Goal: Task Accomplishment & Management: Manage account settings

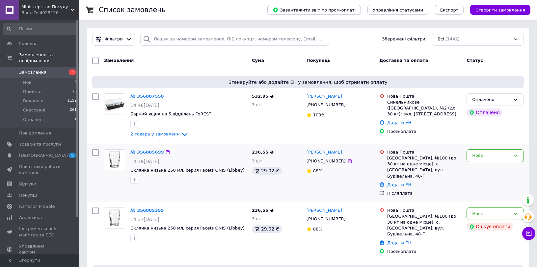
click at [211, 170] on span "Склянка низька 250 мл, серия Facets ONIS (Libbey)" at bounding box center [187, 170] width 114 height 5
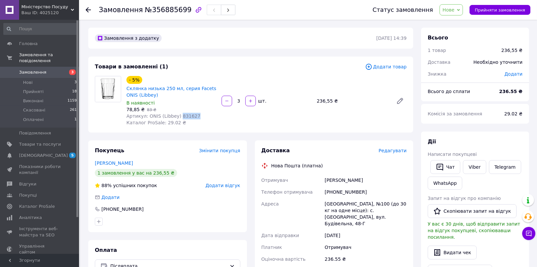
drag, startPoint x: 175, startPoint y: 116, endPoint x: 192, endPoint y: 117, distance: 17.2
click at [192, 117] on div "Артикул: ONIS (Libbey) 831627" at bounding box center [171, 116] width 90 height 7
copy span "831627"
click at [89, 12] on icon at bounding box center [88, 9] width 5 height 5
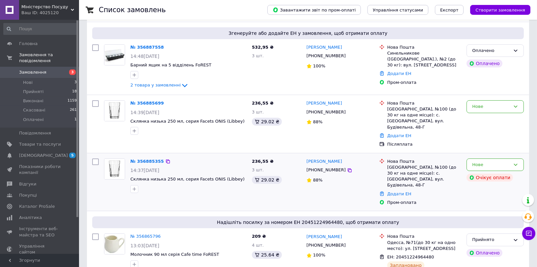
scroll to position [37, 0]
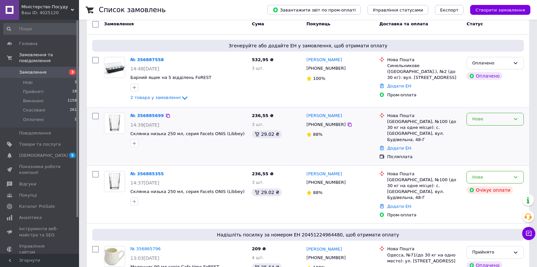
click at [472, 116] on div "Нове" at bounding box center [491, 119] width 38 height 7
click at [472, 134] on li "Прийнято" at bounding box center [495, 133] width 57 height 12
click at [347, 126] on icon at bounding box center [349, 125] width 4 height 4
click at [167, 0] on div "Список замовлень" at bounding box center [176, 10] width 155 height 20
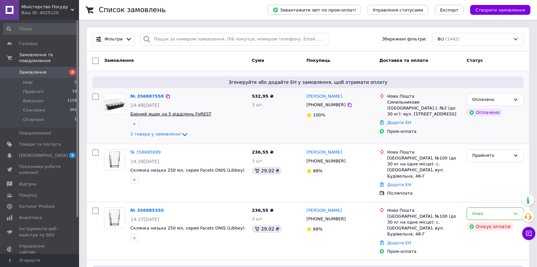
click at [173, 115] on span "Барний ящик на 5 відділень FoREST" at bounding box center [170, 114] width 81 height 5
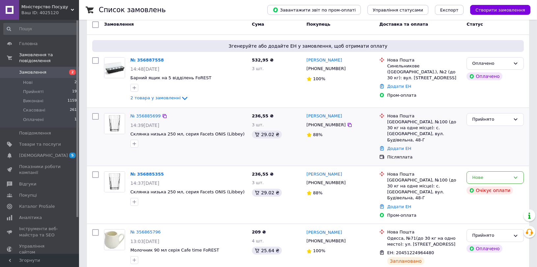
scroll to position [36, 0]
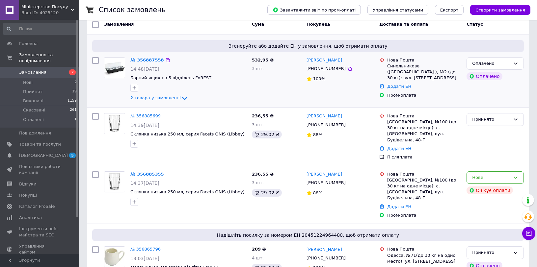
click at [161, 92] on div at bounding box center [188, 88] width 119 height 11
click at [161, 97] on span "2 товара у замовленні" at bounding box center [155, 98] width 50 height 5
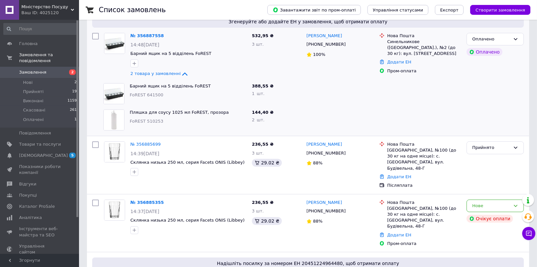
scroll to position [73, 0]
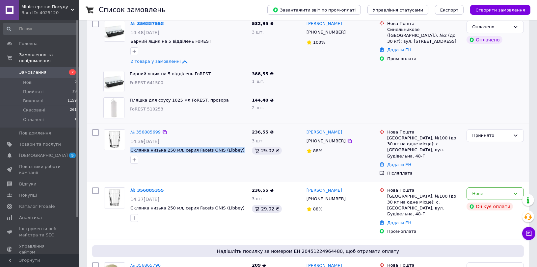
drag, startPoint x: 130, startPoint y: 150, endPoint x: 234, endPoint y: 152, distance: 103.7
click at [234, 152] on span "Склянка низька 250 мл, серия Facets ONIS (Libbey)" at bounding box center [188, 150] width 116 height 6
copy span "Склянка низька 250 мл, серия Facets ONIS (Libbey)"
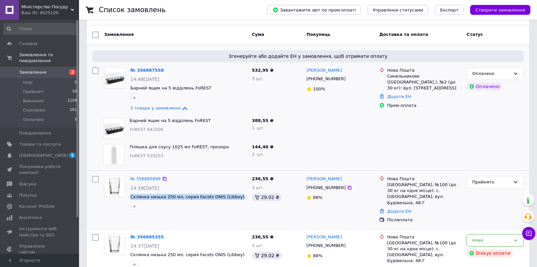
scroll to position [0, 0]
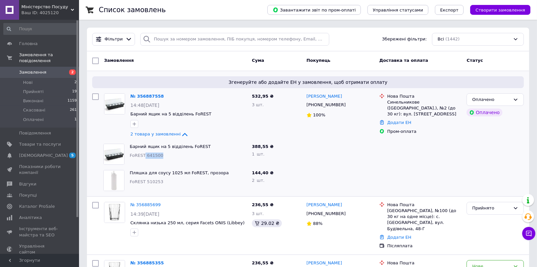
drag, startPoint x: 143, startPoint y: 157, endPoint x: 160, endPoint y: 156, distance: 16.8
click at [160, 156] on div "FoREST 641500" at bounding box center [188, 156] width 117 height 6
copy span "641500"
drag, startPoint x: 145, startPoint y: 184, endPoint x: 159, endPoint y: 184, distance: 13.8
click at [159, 184] on div "FoREST 510253" at bounding box center [188, 182] width 117 height 6
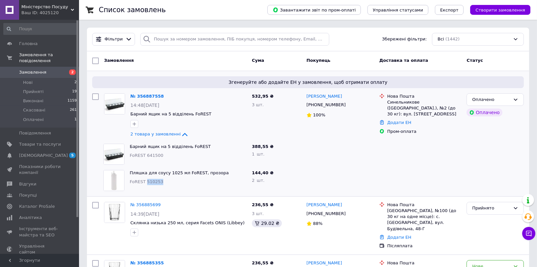
copy span "510253"
click at [490, 102] on div "Оплачено" at bounding box center [491, 99] width 38 height 7
click at [487, 113] on li "Прийнято" at bounding box center [495, 113] width 57 height 12
